Goal: Information Seeking & Learning: Understand process/instructions

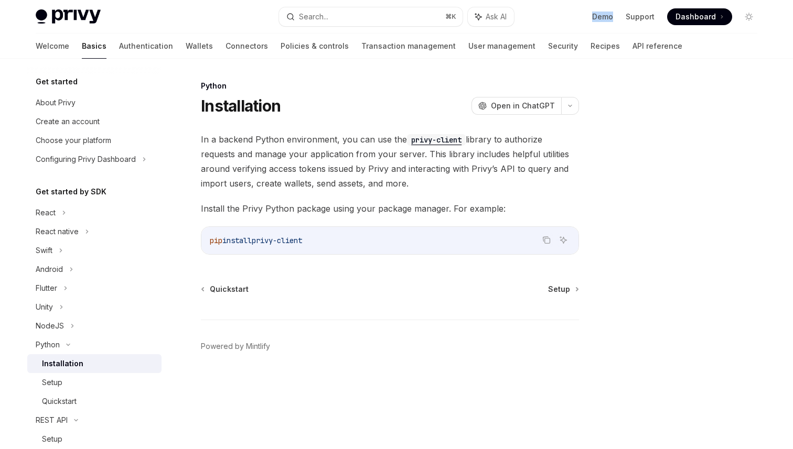
click at [252, 239] on span "install" at bounding box center [236, 240] width 29 height 9
copy div "pip install privy-client"
click at [558, 289] on span "Setup" at bounding box center [559, 289] width 22 height 10
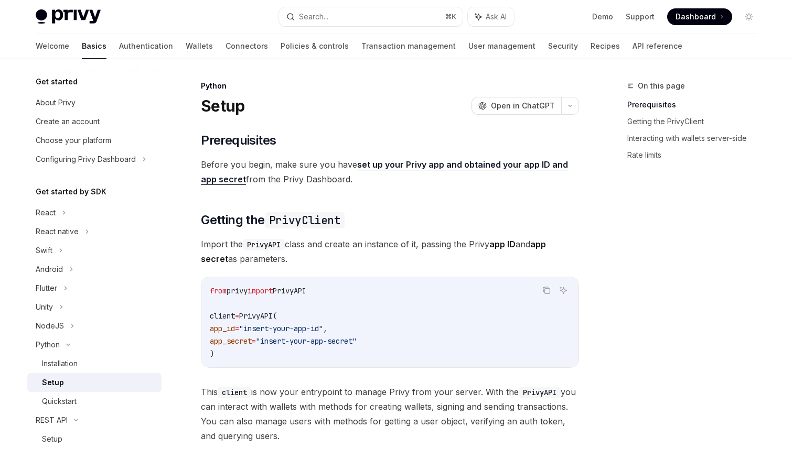
click at [247, 292] on span "privy" at bounding box center [236, 290] width 21 height 9
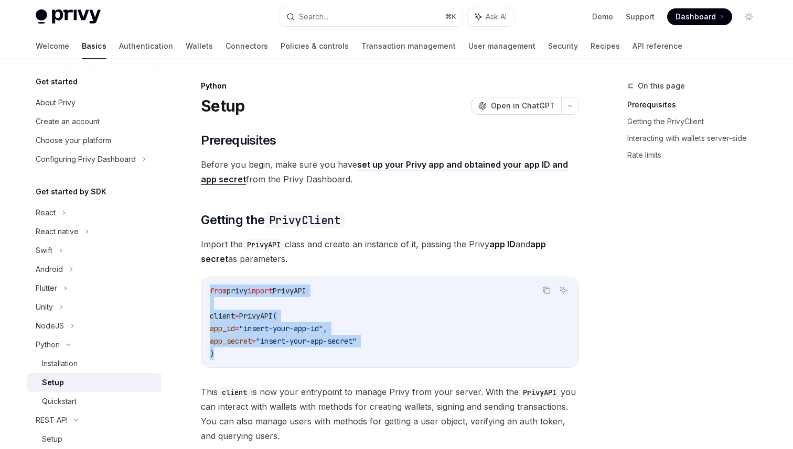
drag, startPoint x: 251, startPoint y: 356, endPoint x: 212, endPoint y: 284, distance: 82.3
click at [212, 285] on code "from privy import PrivyAPI client = PrivyAPI( app_id = "insert-your-app-id" , a…" at bounding box center [390, 322] width 360 height 75
copy code "from privy import PrivyAPI client = PrivyAPI( app_id = "insert-your-app-id" , a…"
click at [247, 289] on span "privy" at bounding box center [236, 290] width 21 height 9
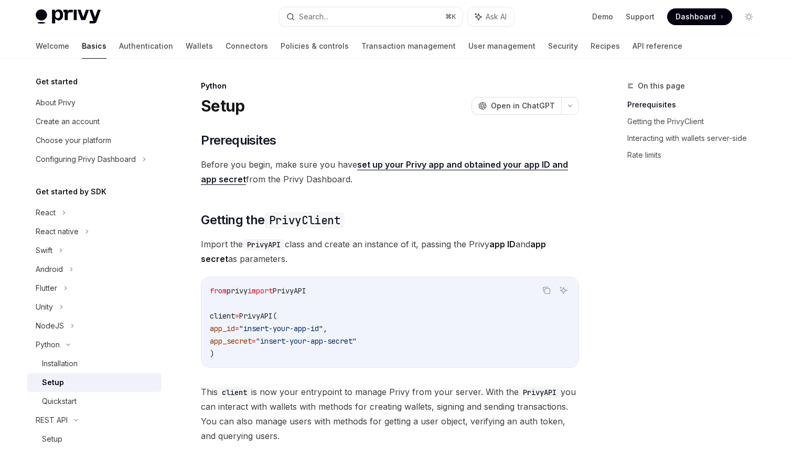
click at [247, 289] on span "privy" at bounding box center [236, 290] width 21 height 9
click at [59, 365] on div "Installation" at bounding box center [60, 364] width 36 height 13
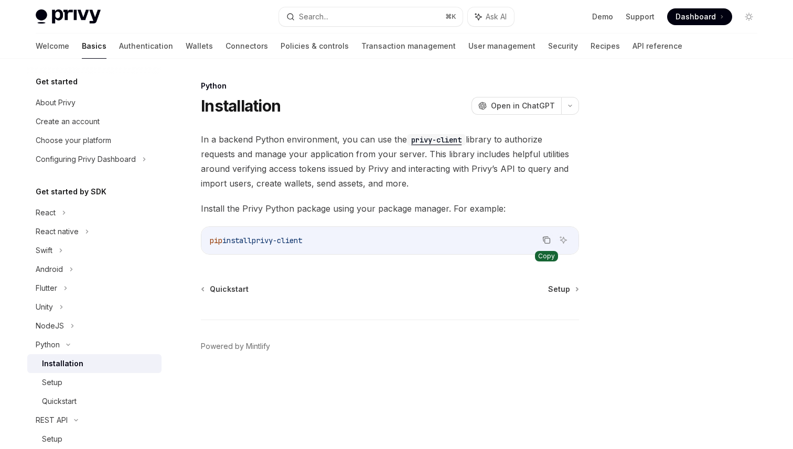
click at [546, 237] on icon "Copy the contents from the code block" at bounding box center [545, 239] width 5 height 5
click at [573, 285] on link "Setup" at bounding box center [563, 289] width 30 height 10
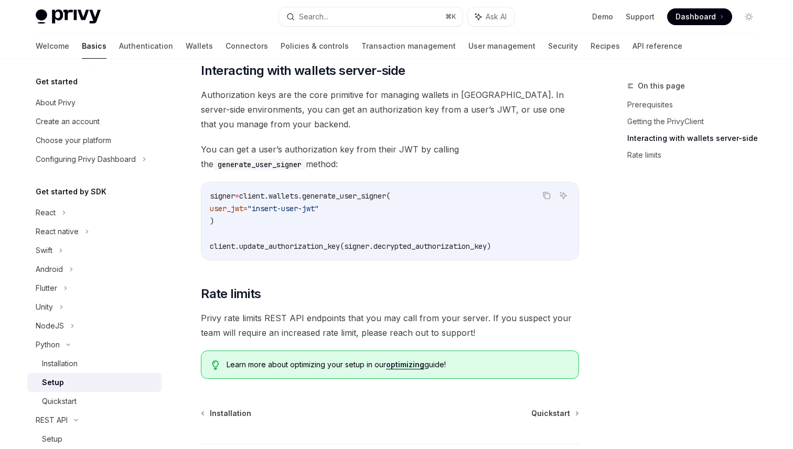
scroll to position [492, 0]
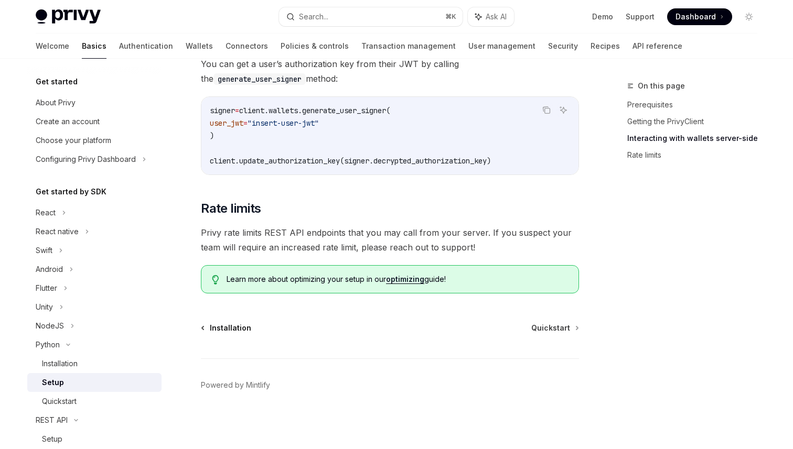
click at [222, 331] on span "Installation" at bounding box center [230, 328] width 41 height 10
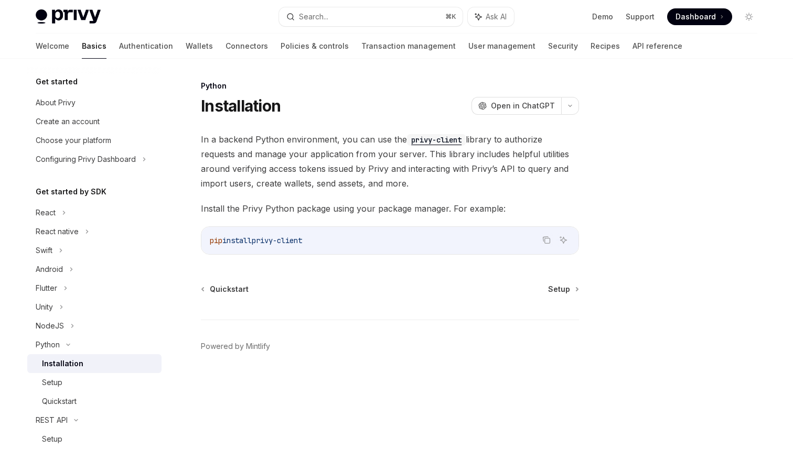
click at [294, 233] on div "pip install privy-client" at bounding box center [389, 240] width 377 height 27
click at [295, 237] on span "privy-client" at bounding box center [277, 240] width 50 height 9
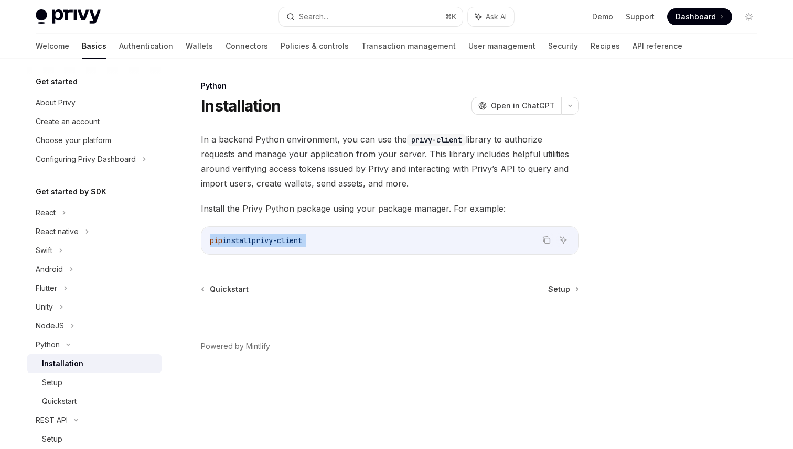
copy div "pip install privy-client"
click at [385, 154] on span "In a backend Python environment, you can use the privy-client library to author…" at bounding box center [390, 161] width 378 height 59
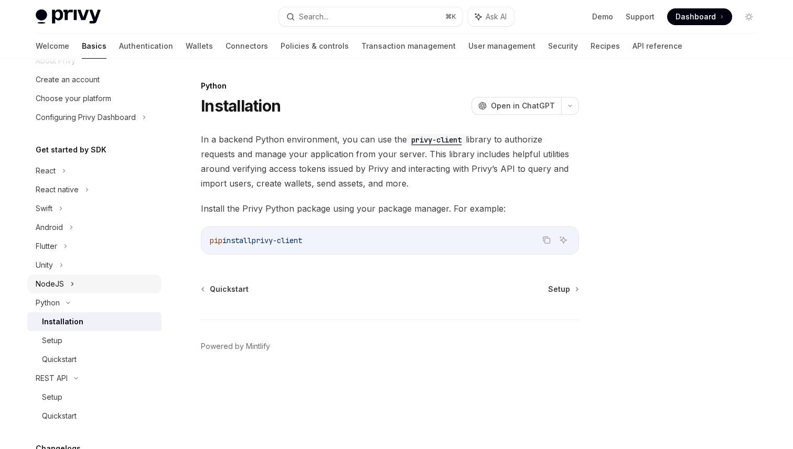
scroll to position [44, 0]
click at [86, 343] on div "Setup" at bounding box center [98, 339] width 113 height 13
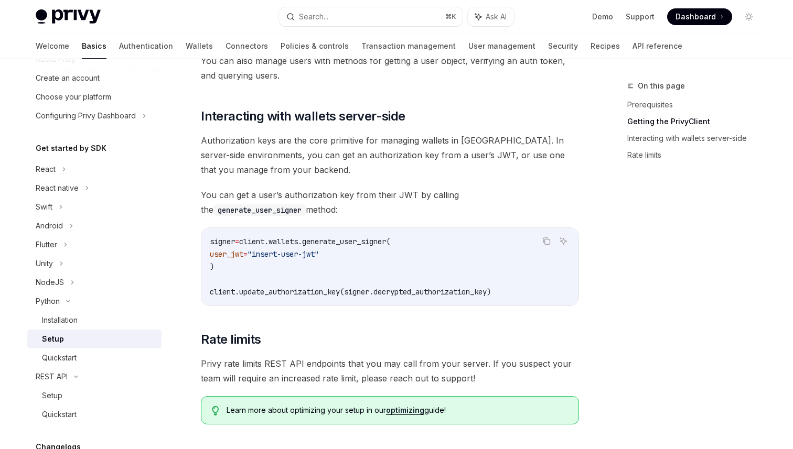
scroll to position [362, 0]
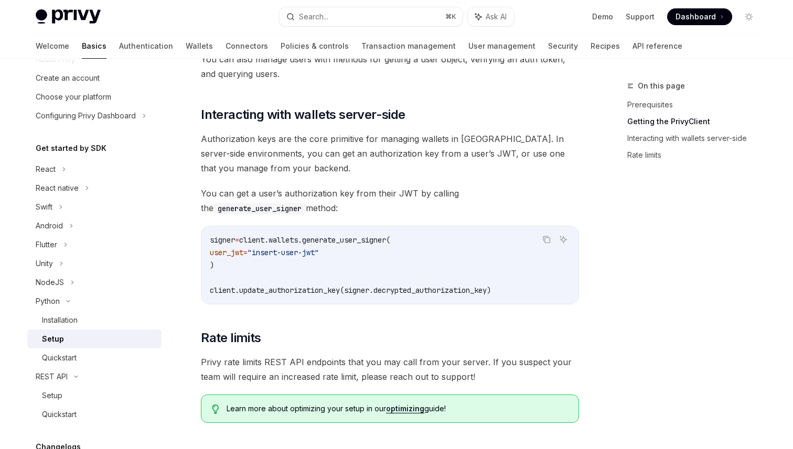
click at [322, 238] on span "client.wallets.generate_user_signer(" at bounding box center [314, 239] width 151 height 9
click at [319, 248] on span ""insert-user-jwt"" at bounding box center [282, 252] width 71 height 9
click at [300, 140] on span "Authorization keys are the core primitive for managing wallets in [GEOGRAPHIC_D…" at bounding box center [390, 154] width 378 height 44
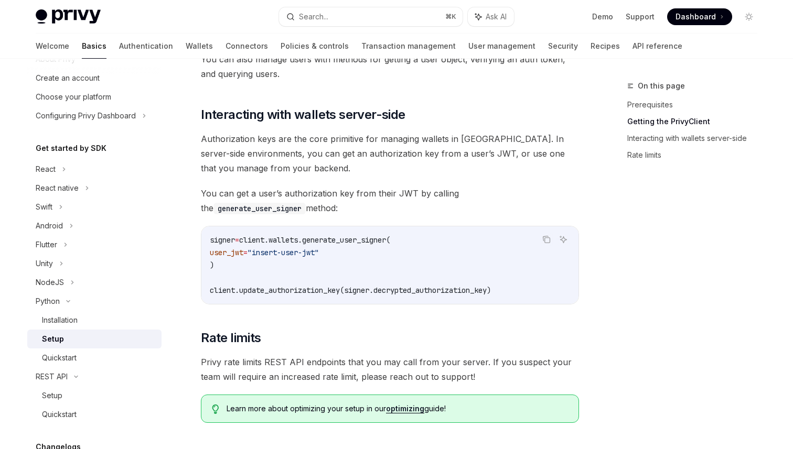
click at [300, 140] on span "Authorization keys are the core primitive for managing wallets in [GEOGRAPHIC_D…" at bounding box center [390, 154] width 378 height 44
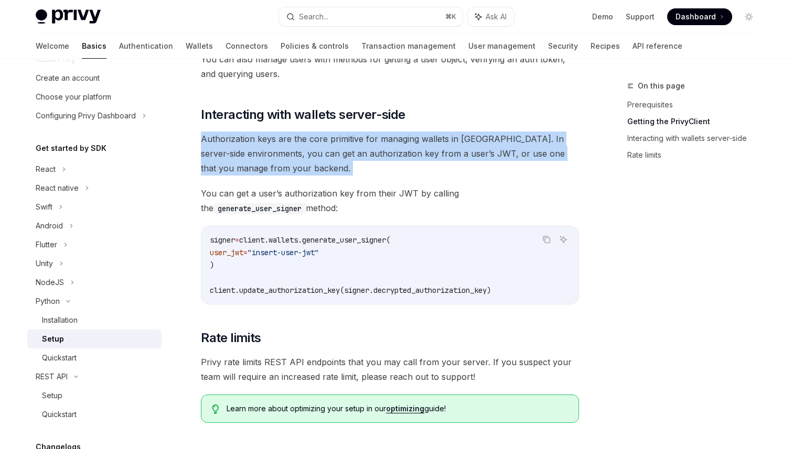
click at [253, 159] on span "Authorization keys are the core primitive for managing wallets in [GEOGRAPHIC_D…" at bounding box center [390, 154] width 378 height 44
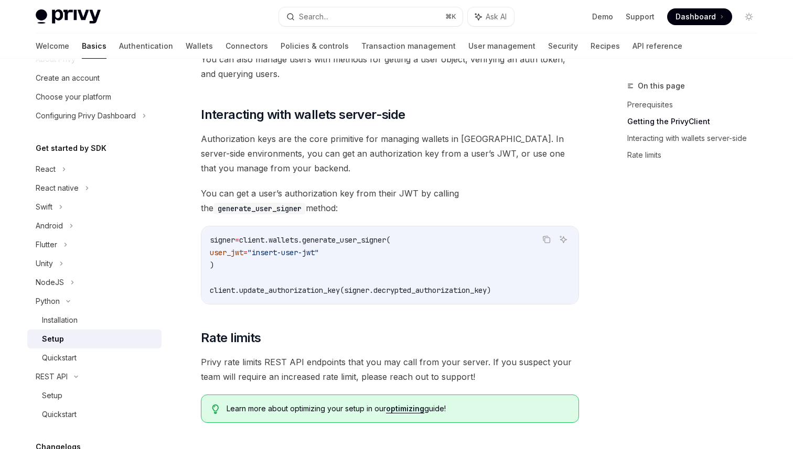
click at [278, 129] on div "​ Prerequisites Before you begin, make sure you have set up your Privy app and …" at bounding box center [390, 96] width 378 height 653
click at [63, 300] on icon at bounding box center [68, 301] width 13 height 4
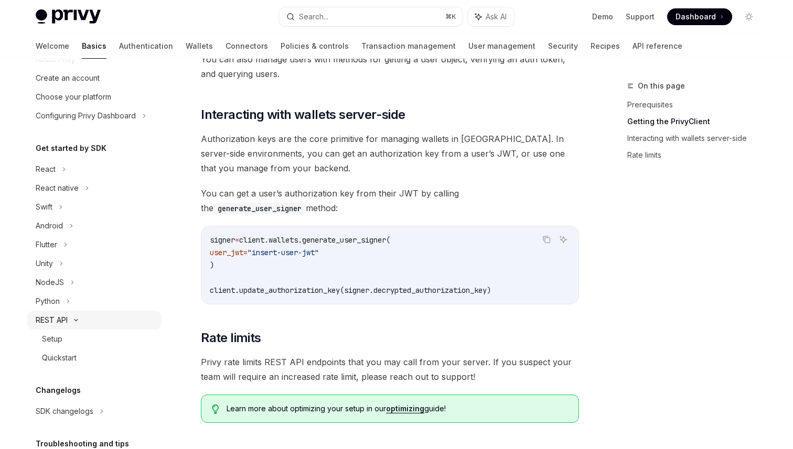
click at [62, 315] on div "REST API" at bounding box center [52, 320] width 32 height 13
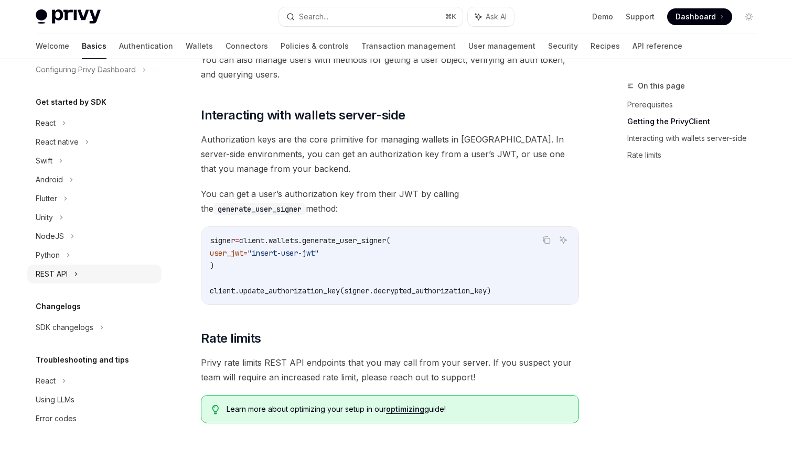
scroll to position [353, 0]
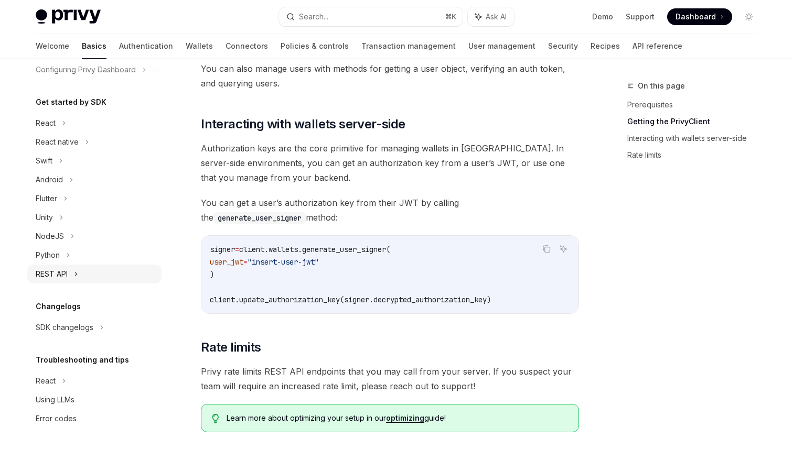
click at [58, 274] on div "REST API" at bounding box center [52, 274] width 32 height 13
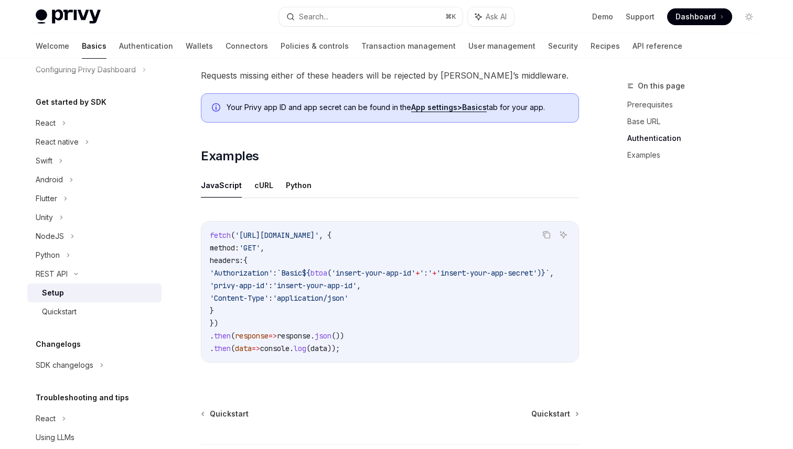
scroll to position [396, 0]
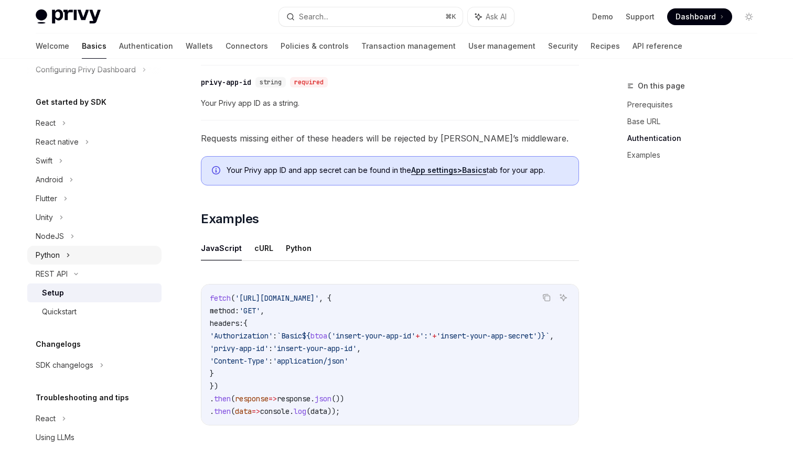
click at [59, 259] on div "Python" at bounding box center [48, 255] width 24 height 13
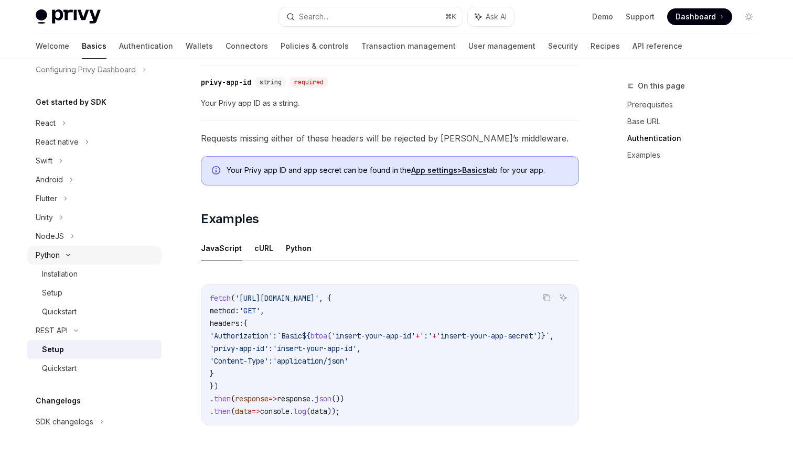
type textarea "*"
